Goal: Find specific page/section: Find specific page/section

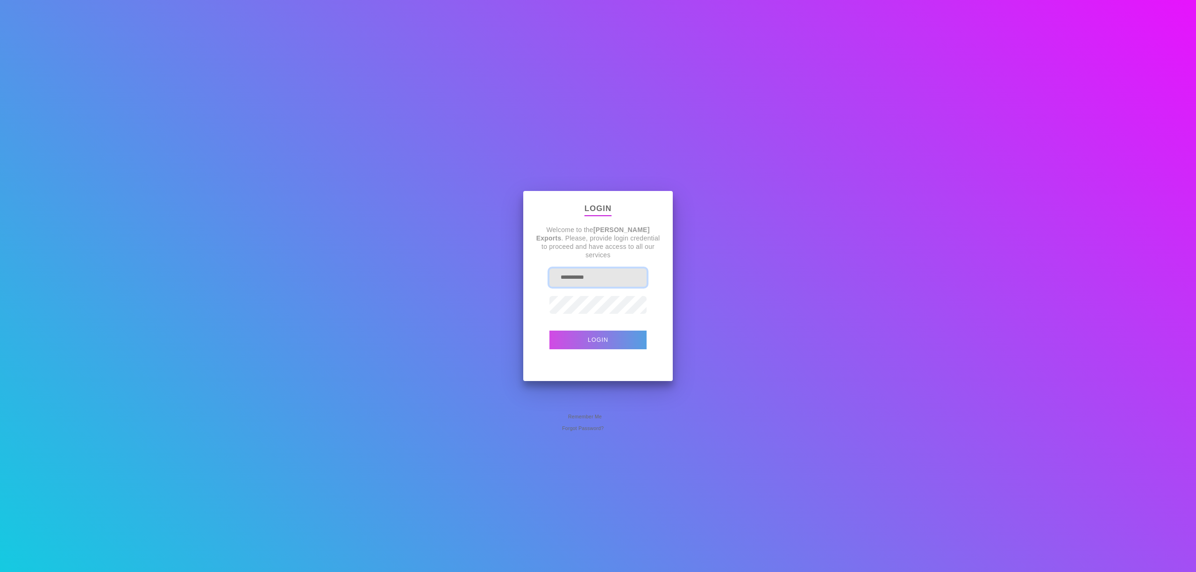
drag, startPoint x: 600, startPoint y: 275, endPoint x: 541, endPoint y: 284, distance: 60.5
click at [552, 285] on input "**********" at bounding box center [598, 278] width 97 height 18
type input "**********"
click at [550, 331] on button "Login" at bounding box center [598, 340] width 97 height 19
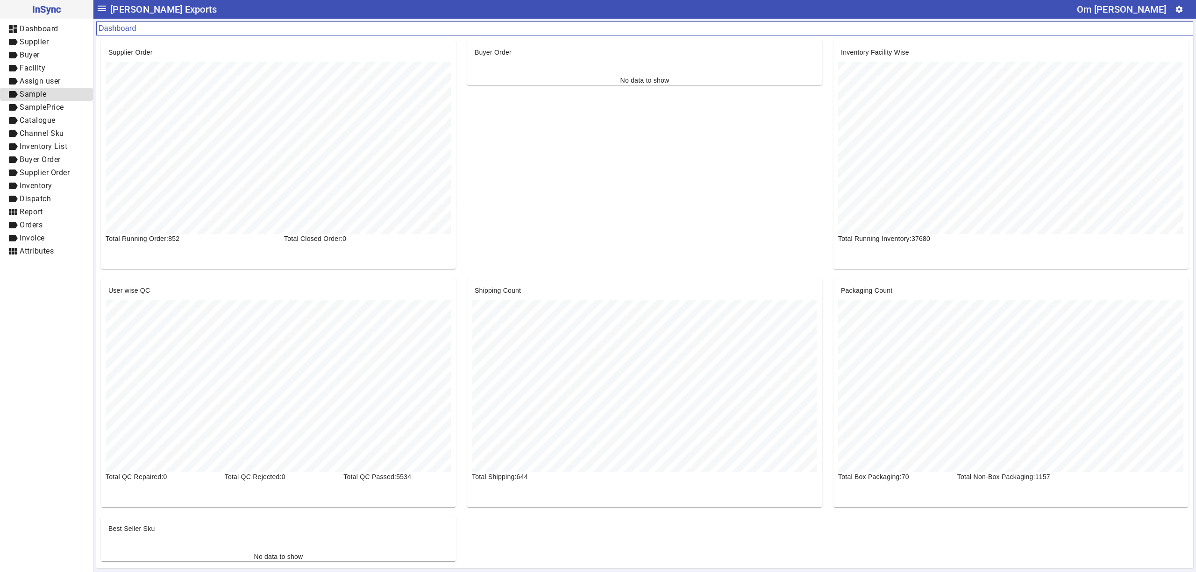
click at [61, 88] on link "label Sample" at bounding box center [46, 94] width 93 height 13
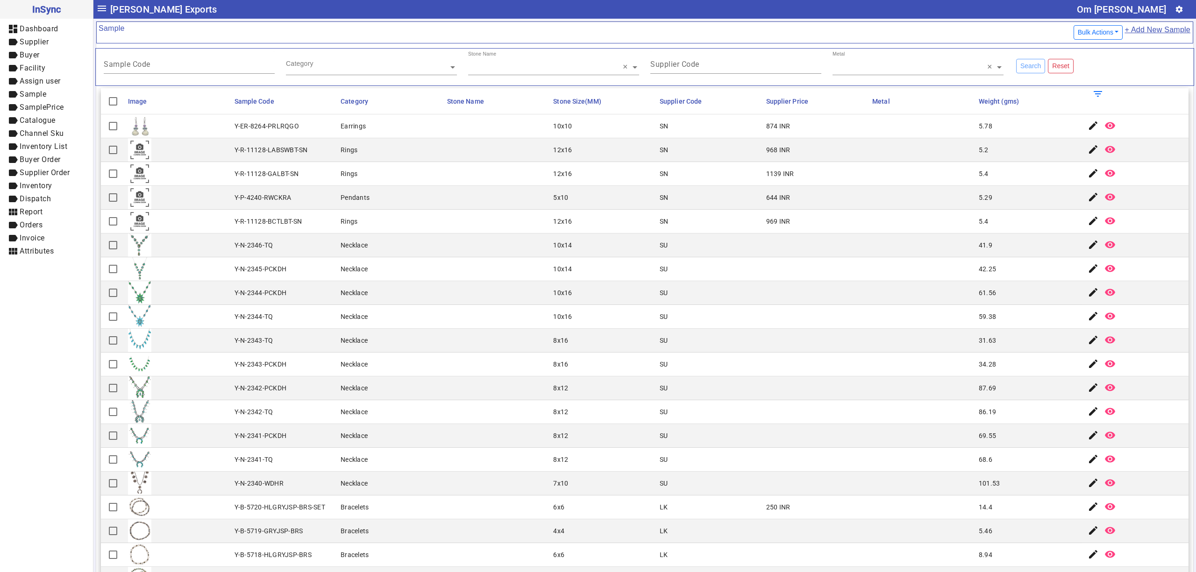
drag, startPoint x: 682, startPoint y: 525, endPoint x: 651, endPoint y: 551, distance: 40.4
click at [682, 525] on mat-cell "LK" at bounding box center [710, 532] width 107 height 24
click at [938, 221] on mat-cell at bounding box center [923, 222] width 107 height 24
click at [957, 159] on mat-cell at bounding box center [923, 150] width 107 height 24
click at [918, 225] on mat-cell at bounding box center [923, 222] width 107 height 24
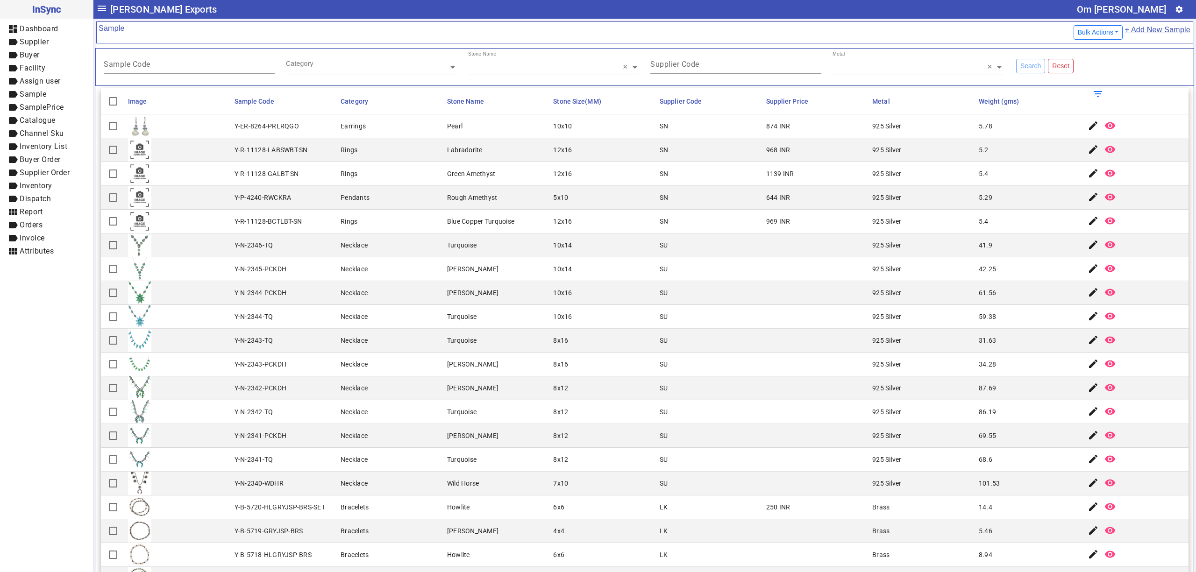
click at [740, 350] on mat-cell "SU" at bounding box center [710, 341] width 107 height 24
click at [640, 374] on mat-cell "8x16" at bounding box center [603, 365] width 107 height 24
click at [890, 150] on mat-cell "925 Silver" at bounding box center [923, 150] width 107 height 24
click at [623, 430] on mat-cell "8x12" at bounding box center [603, 436] width 107 height 24
click at [992, 232] on mat-cell "5.4" at bounding box center [1029, 222] width 107 height 24
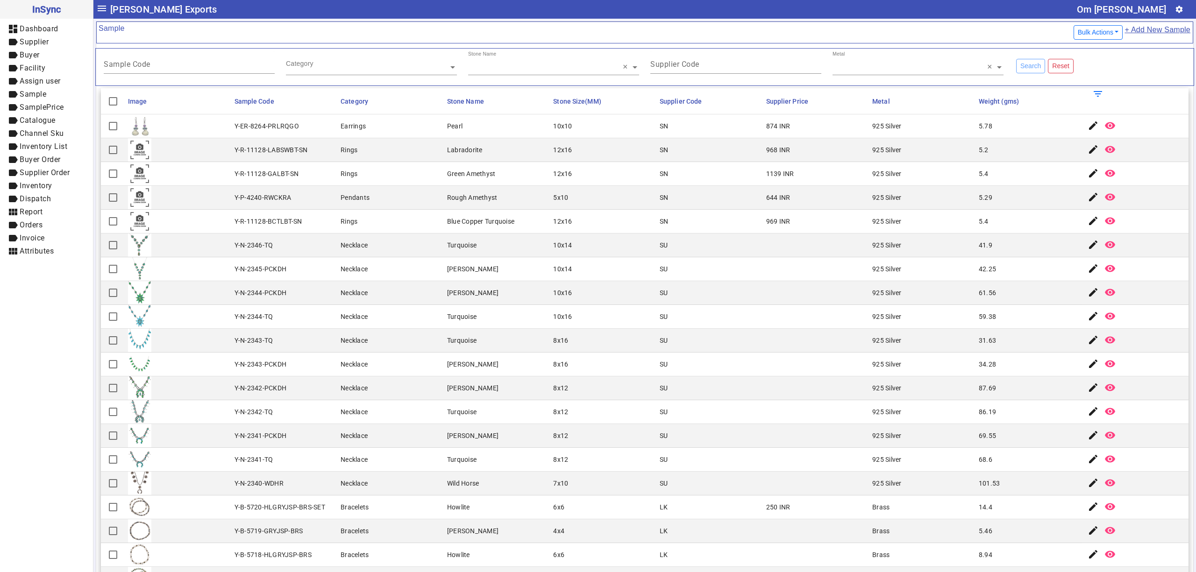
click at [486, 491] on mat-cell "Wild Horse" at bounding box center [497, 484] width 107 height 24
click at [936, 230] on mat-cell "925 Silver" at bounding box center [923, 222] width 107 height 24
click at [560, 220] on div "12x16" at bounding box center [562, 221] width 19 height 9
drag, startPoint x: 651, startPoint y: 169, endPoint x: 651, endPoint y: 176, distance: 7.5
click at [657, 176] on mat-cell "SN" at bounding box center [710, 174] width 107 height 24
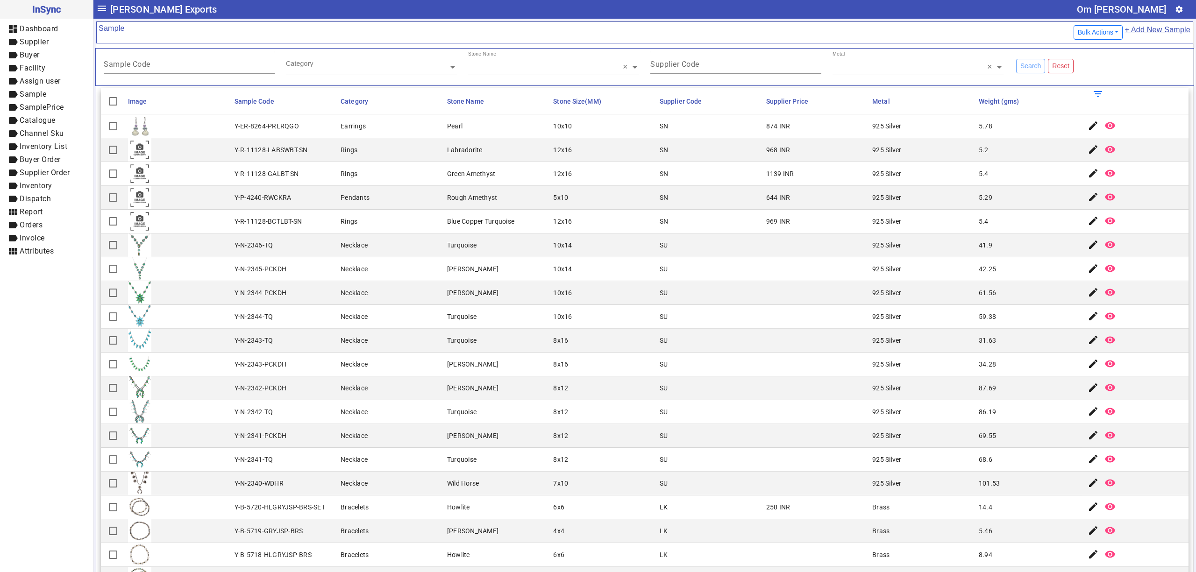
click at [417, 297] on mat-cell "Necklace" at bounding box center [391, 293] width 107 height 24
click at [585, 301] on mat-cell "10x16" at bounding box center [603, 293] width 107 height 24
click at [750, 179] on mat-cell "SN" at bounding box center [710, 174] width 107 height 24
